Goal: Task Accomplishment & Management: Use online tool/utility

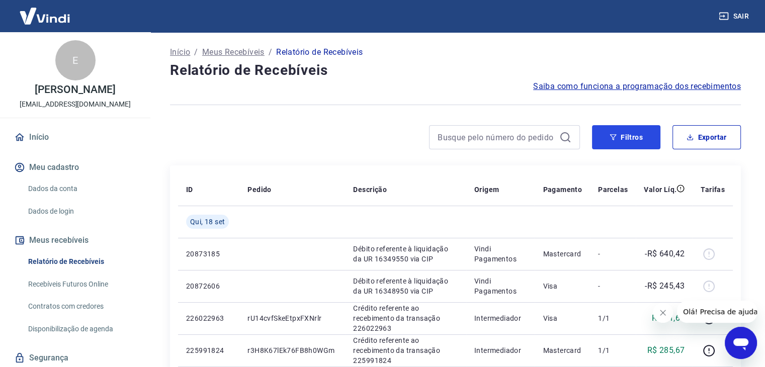
drag, startPoint x: 628, startPoint y: 145, endPoint x: 626, endPoint y: 151, distance: 5.9
click at [628, 145] on button "Filtros" at bounding box center [626, 137] width 68 height 24
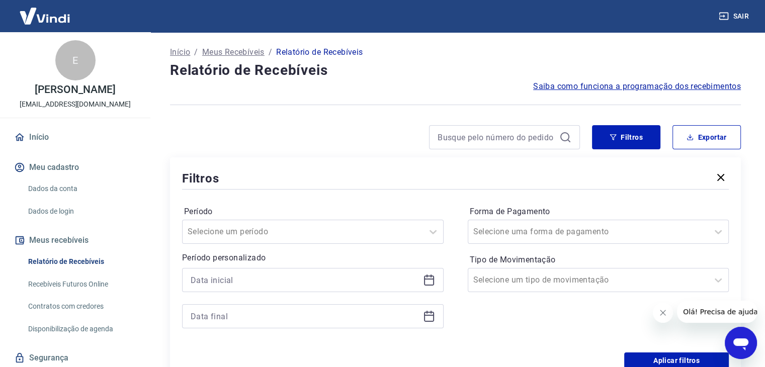
click at [429, 283] on icon at bounding box center [429, 280] width 12 height 12
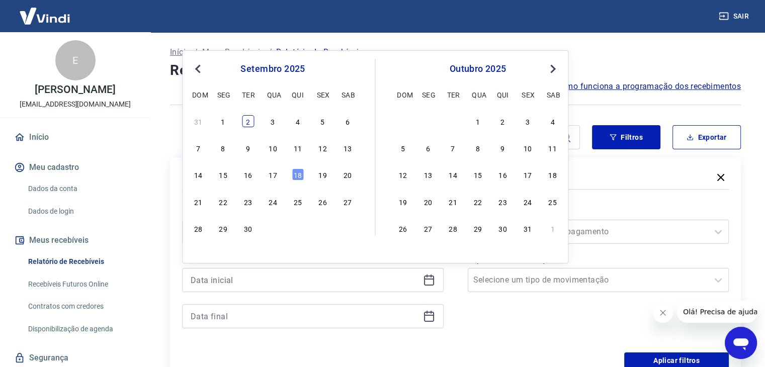
click at [245, 125] on div "2" at bounding box center [248, 121] width 12 height 12
click at [245, 125] on div at bounding box center [375, 137] width 410 height 24
type input "[DATE]"
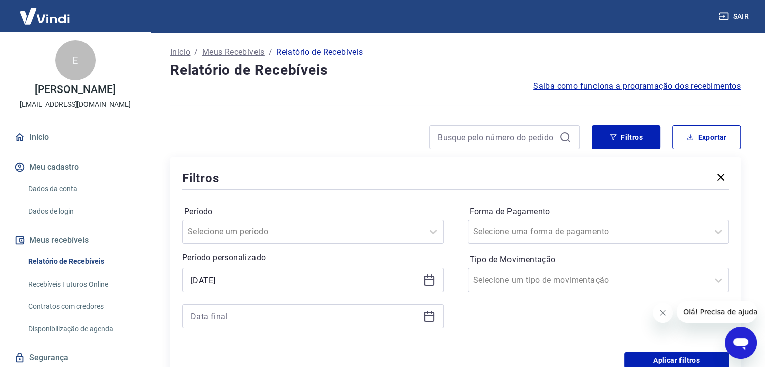
click at [435, 318] on div at bounding box center [313, 316] width 262 height 24
click at [431, 319] on icon at bounding box center [429, 316] width 12 height 12
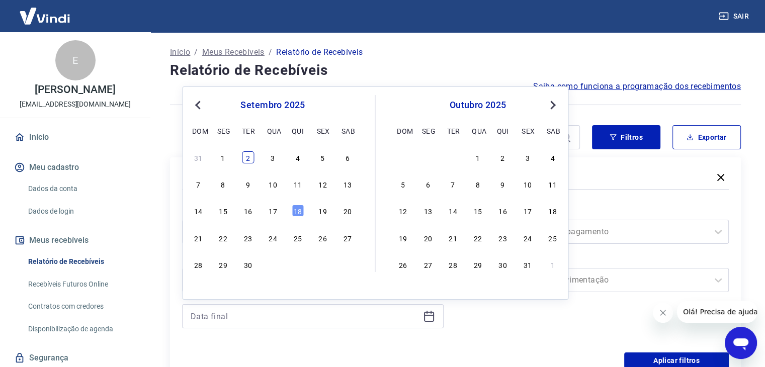
click at [252, 162] on div "2" at bounding box center [248, 157] width 12 height 12
type input "[DATE]"
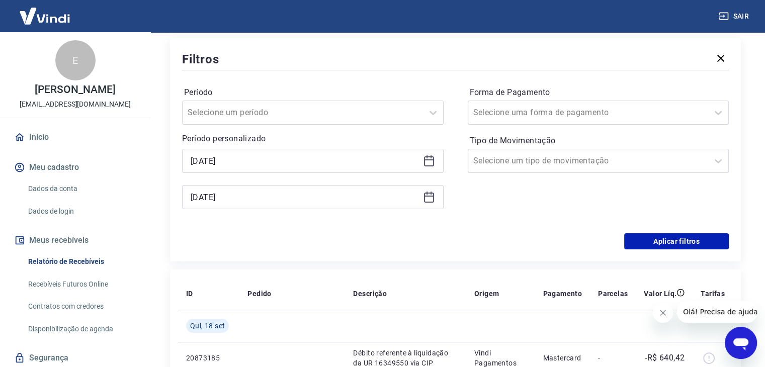
scroll to position [151, 0]
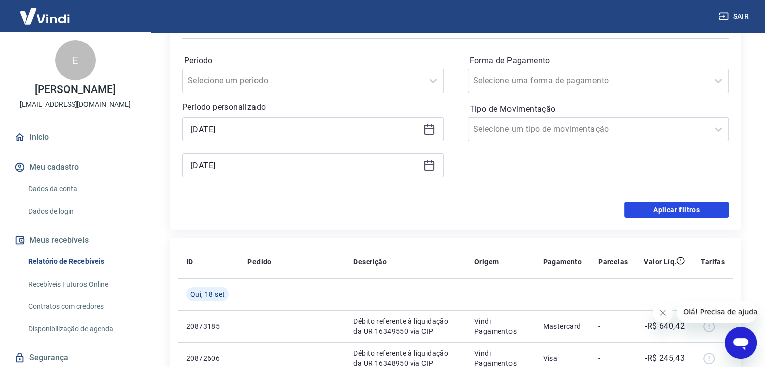
click at [644, 217] on button "Aplicar filtros" at bounding box center [677, 210] width 105 height 16
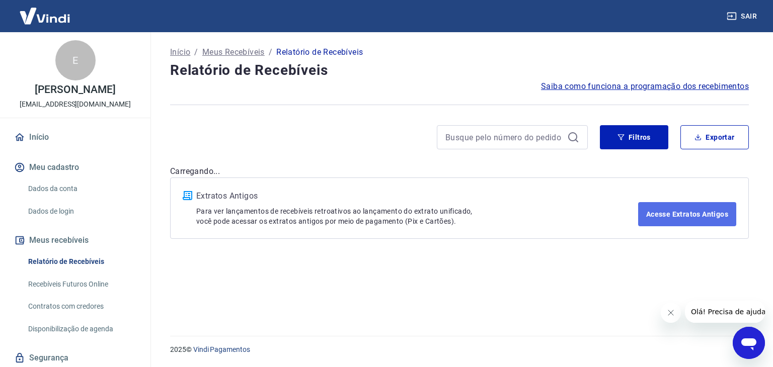
click at [650, 214] on link "Acesse Extratos Antigos" at bounding box center [687, 214] width 98 height 24
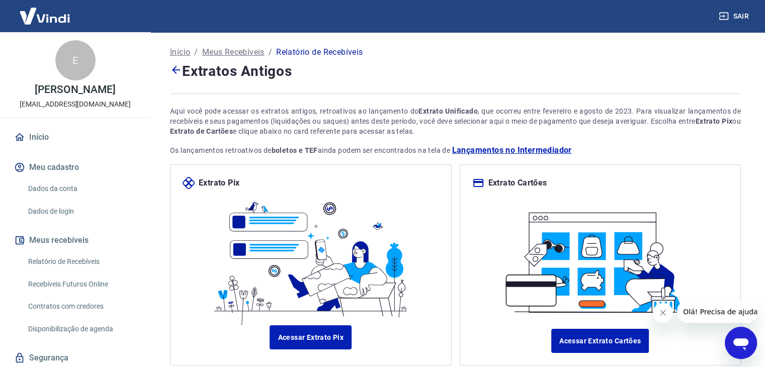
click at [168, 66] on div "Início / Meus Recebíveis / Relatório de Recebíveis Extratos Antigos Aqui você p…" at bounding box center [455, 213] width 595 height 362
click at [172, 69] on icon at bounding box center [176, 70] width 12 height 12
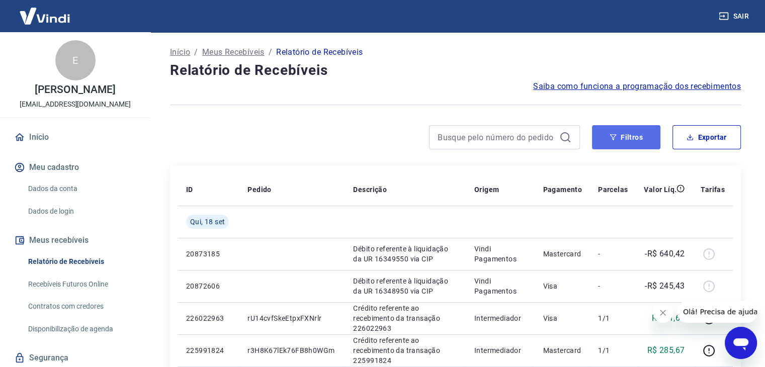
click at [615, 145] on button "Filtros" at bounding box center [626, 137] width 68 height 24
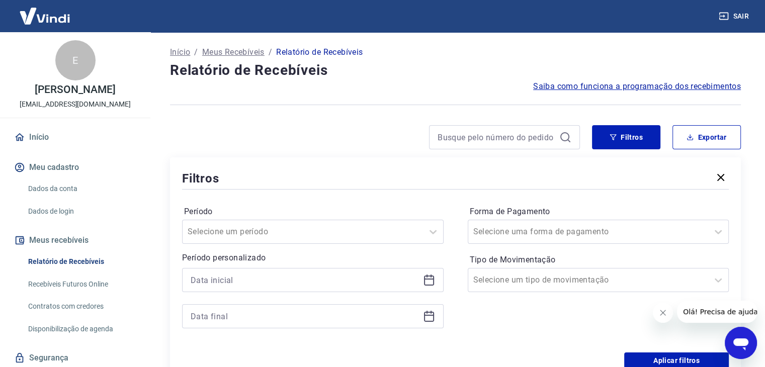
click at [430, 283] on icon at bounding box center [429, 280] width 12 height 12
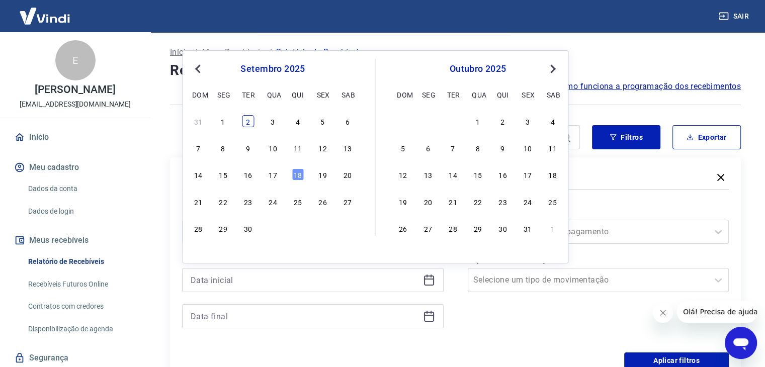
click at [248, 126] on div "2" at bounding box center [248, 121] width 12 height 12
click at [248, 126] on div at bounding box center [375, 137] width 410 height 24
type input "[DATE]"
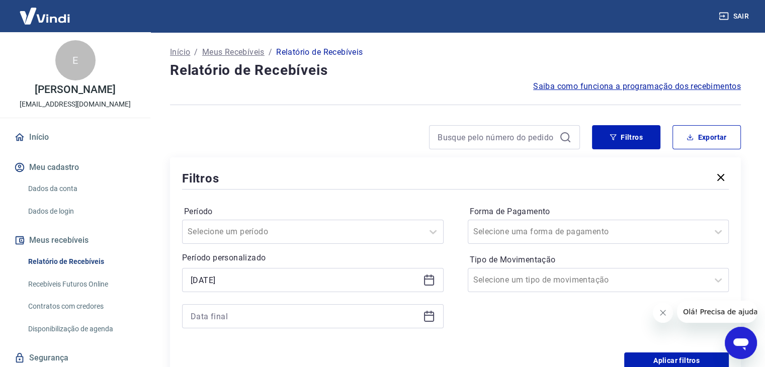
click at [426, 313] on icon at bounding box center [429, 317] width 10 height 10
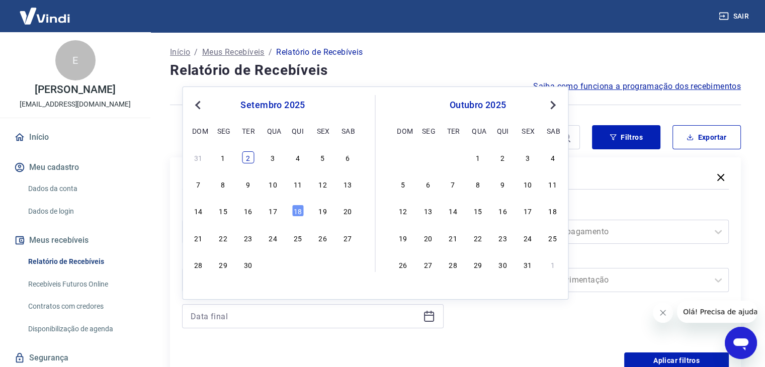
click at [253, 155] on div "2" at bounding box center [248, 157] width 12 height 12
click at [253, 155] on div "Filtros Exportar Filtros Período Selecione um período Período personalizado Sel…" at bounding box center [455, 253] width 571 height 256
type input "[DATE]"
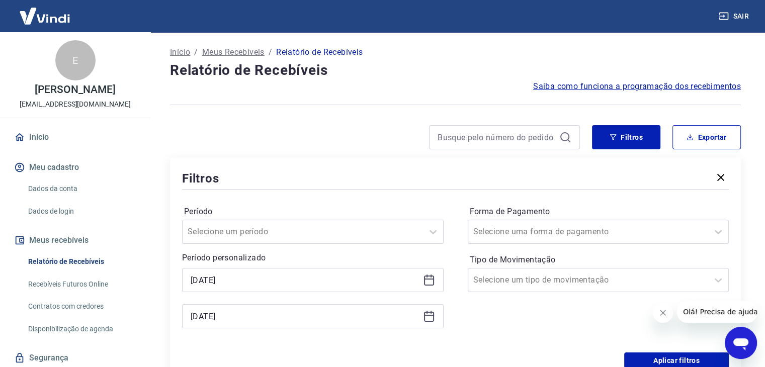
scroll to position [151, 0]
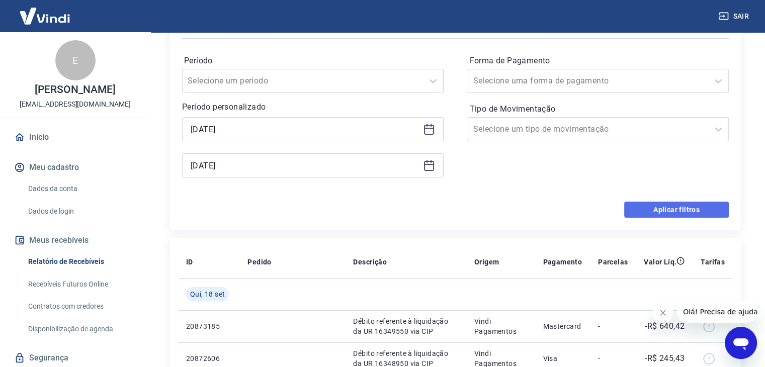
click at [658, 217] on button "Aplicar filtros" at bounding box center [677, 210] width 105 height 16
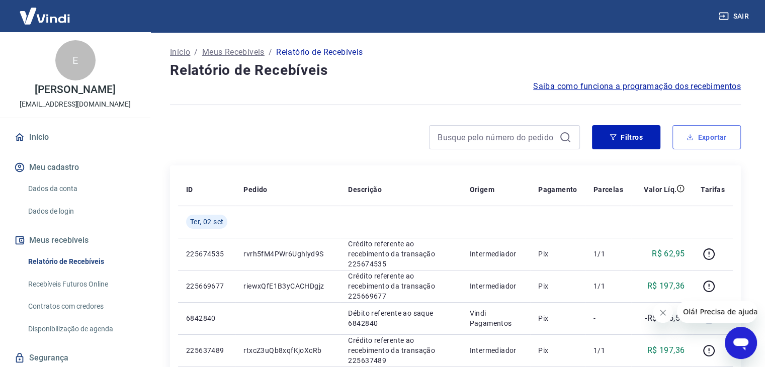
click at [709, 136] on button "Exportar" at bounding box center [707, 137] width 68 height 24
type input "[DATE]"
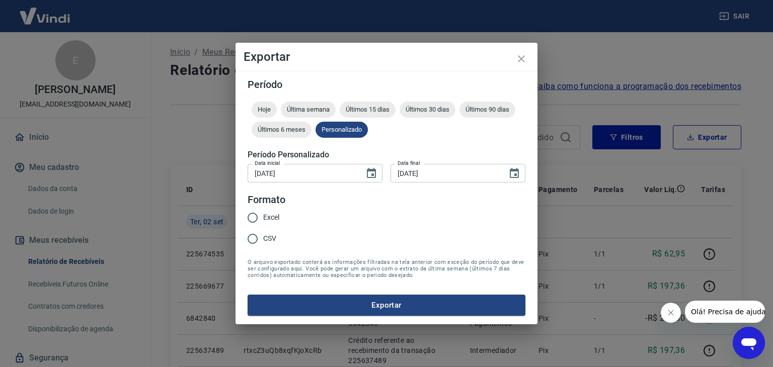
click at [280, 216] on div "Excel CSV" at bounding box center [268, 229] width 40 height 44
click at [255, 216] on input "Excel" at bounding box center [252, 217] width 21 height 21
radio input "true"
click at [323, 313] on button "Exportar" at bounding box center [387, 305] width 278 height 21
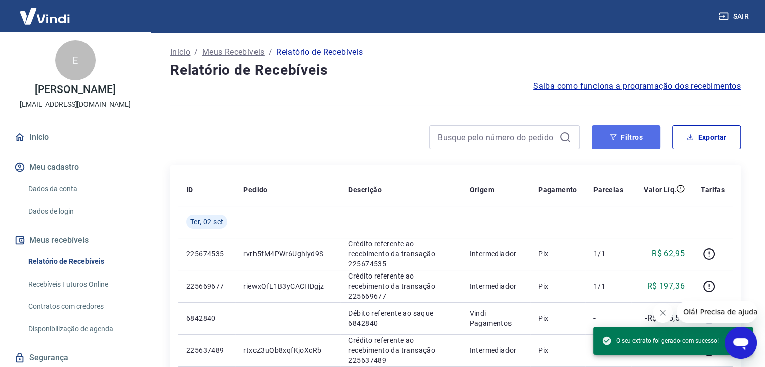
click at [622, 133] on button "Filtros" at bounding box center [626, 137] width 68 height 24
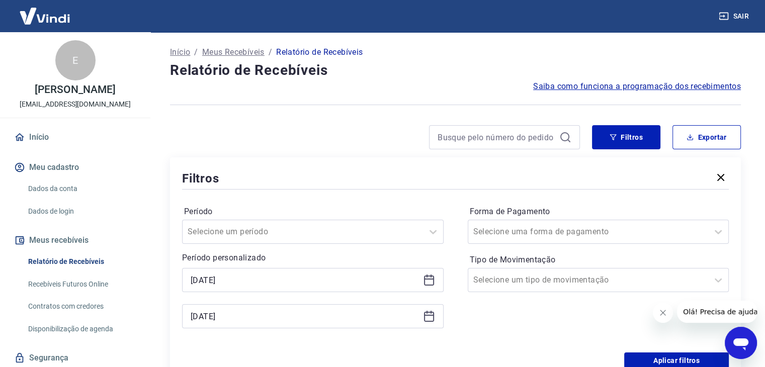
click at [427, 281] on icon at bounding box center [429, 280] width 12 height 12
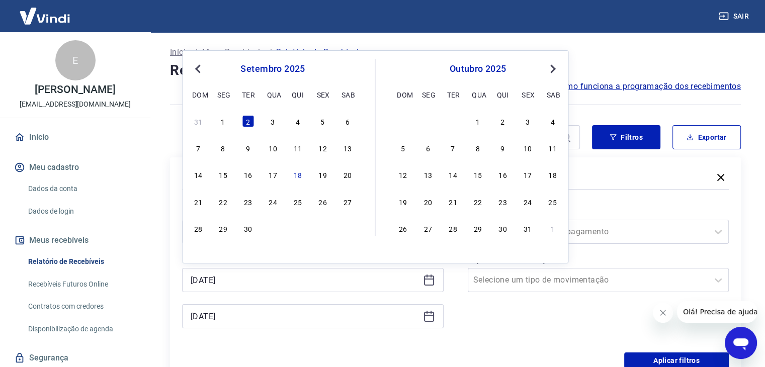
click at [266, 126] on div "31 1 2 3 4 5 6" at bounding box center [273, 121] width 164 height 15
drag, startPoint x: 272, startPoint y: 124, endPoint x: 292, endPoint y: 146, distance: 30.0
click at [273, 124] on div "3" at bounding box center [273, 121] width 12 height 12
type input "[DATE]"
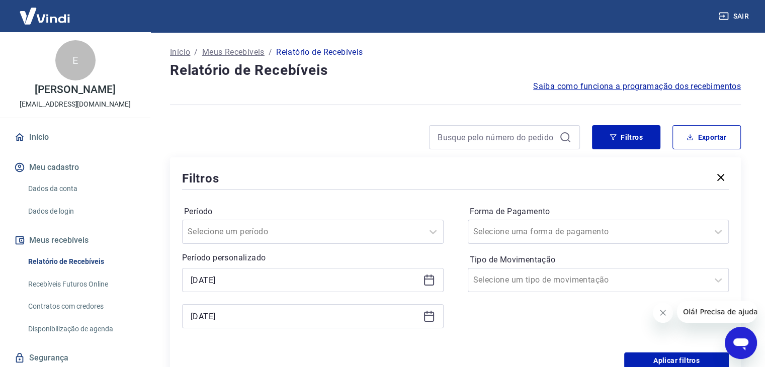
click at [434, 310] on icon at bounding box center [429, 316] width 12 height 12
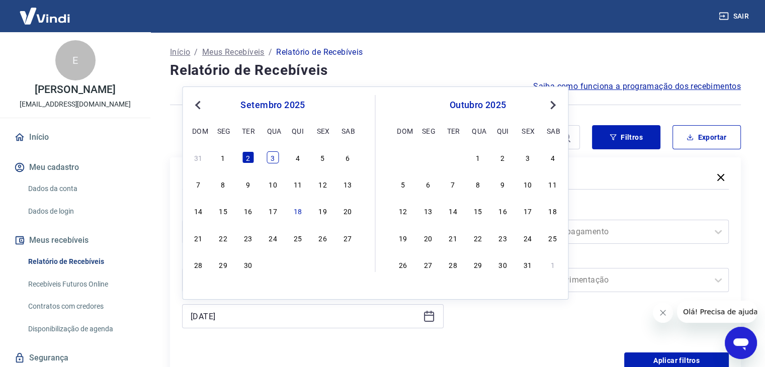
click at [274, 158] on div "3" at bounding box center [273, 157] width 12 height 12
type input "[DATE]"
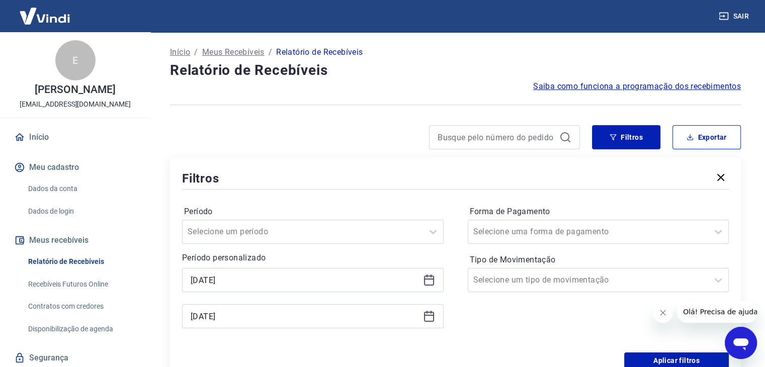
scroll to position [151, 0]
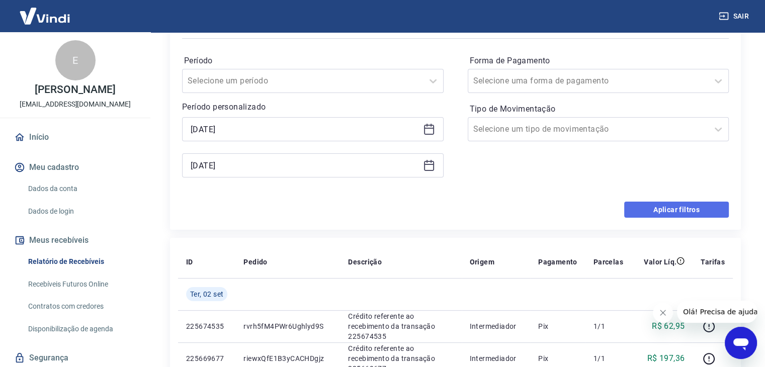
click at [630, 208] on button "Aplicar filtros" at bounding box center [677, 210] width 105 height 16
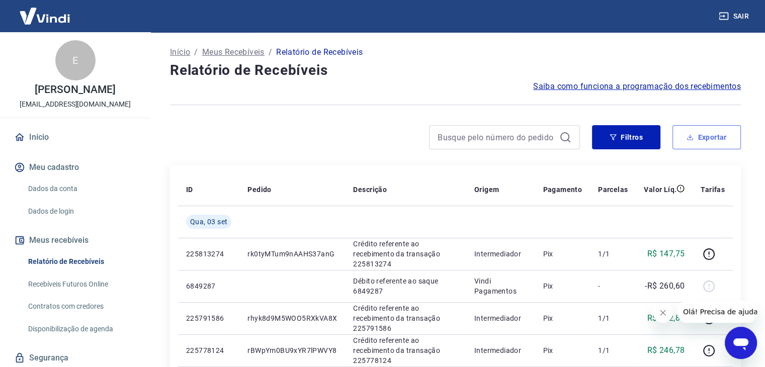
click at [692, 137] on icon "button" at bounding box center [690, 137] width 7 height 7
type input "[DATE]"
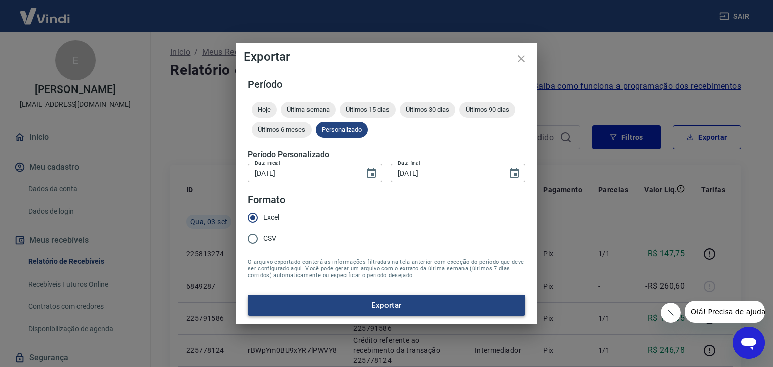
click at [331, 296] on button "Exportar" at bounding box center [387, 305] width 278 height 21
